Goal: Task Accomplishment & Management: Use online tool/utility

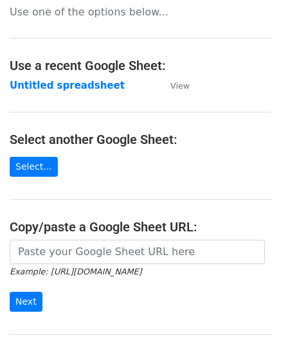
scroll to position [129, 0]
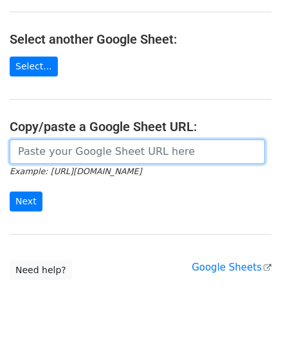
click at [59, 154] on input "url" at bounding box center [137, 152] width 255 height 24
paste input "https://docs.google.com/spreadsheets/d/1jIi8JbCorhQGE0QeRaxjpCthN7Dwcr_OoFuC896…"
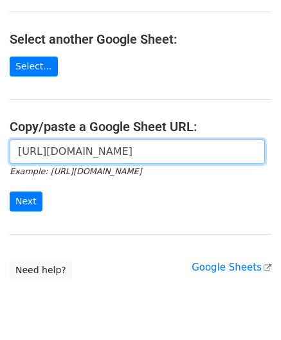
scroll to position [0, 272]
type input "https://docs.google.com/spreadsheets/d/1jIi8JbCorhQGE0QeRaxjpCthN7Dwcr_OoFuC896…"
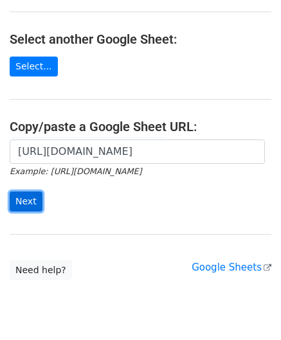
scroll to position [0, 0]
click at [22, 194] on input "Next" at bounding box center [26, 202] width 33 height 20
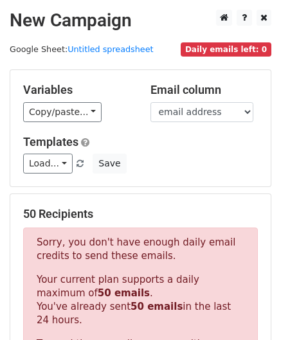
scroll to position [434, 0]
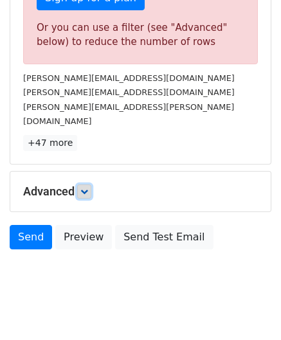
click at [87, 188] on icon at bounding box center [84, 192] width 8 height 8
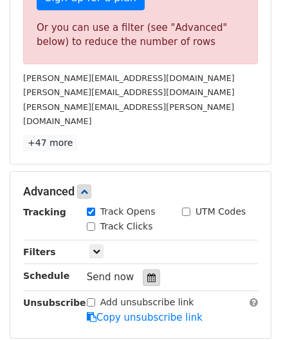
click at [147, 273] on icon at bounding box center [151, 277] width 8 height 9
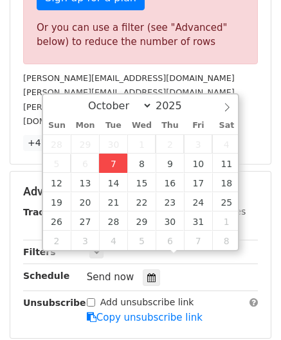
type input "[DATE] 12:00"
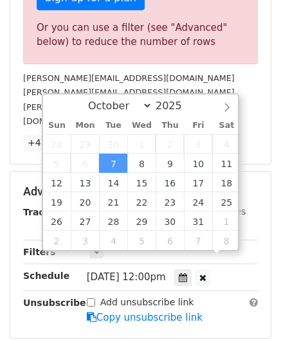
scroll to position [0, 0]
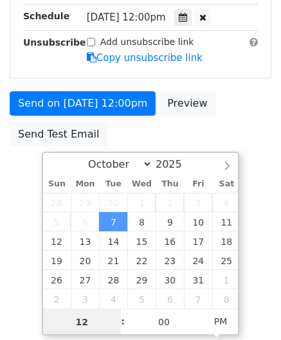
paste input "4"
type input "4"
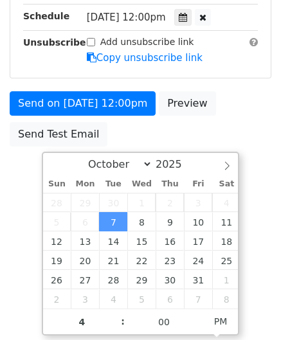
type input "[DATE] 16:00"
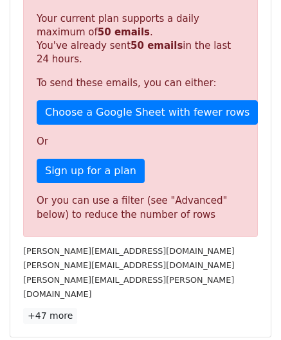
scroll to position [590, 0]
